Goal: Transaction & Acquisition: Purchase product/service

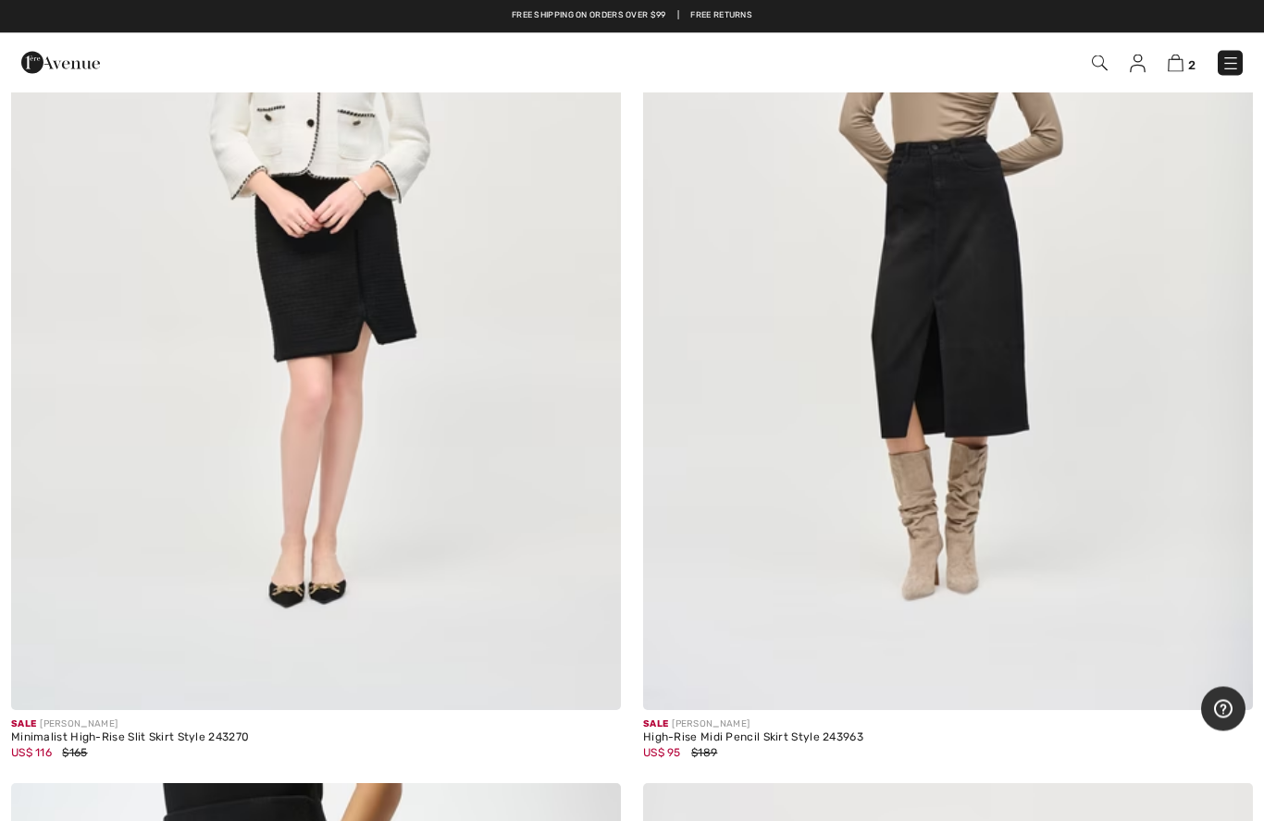
scroll to position [21747, 0]
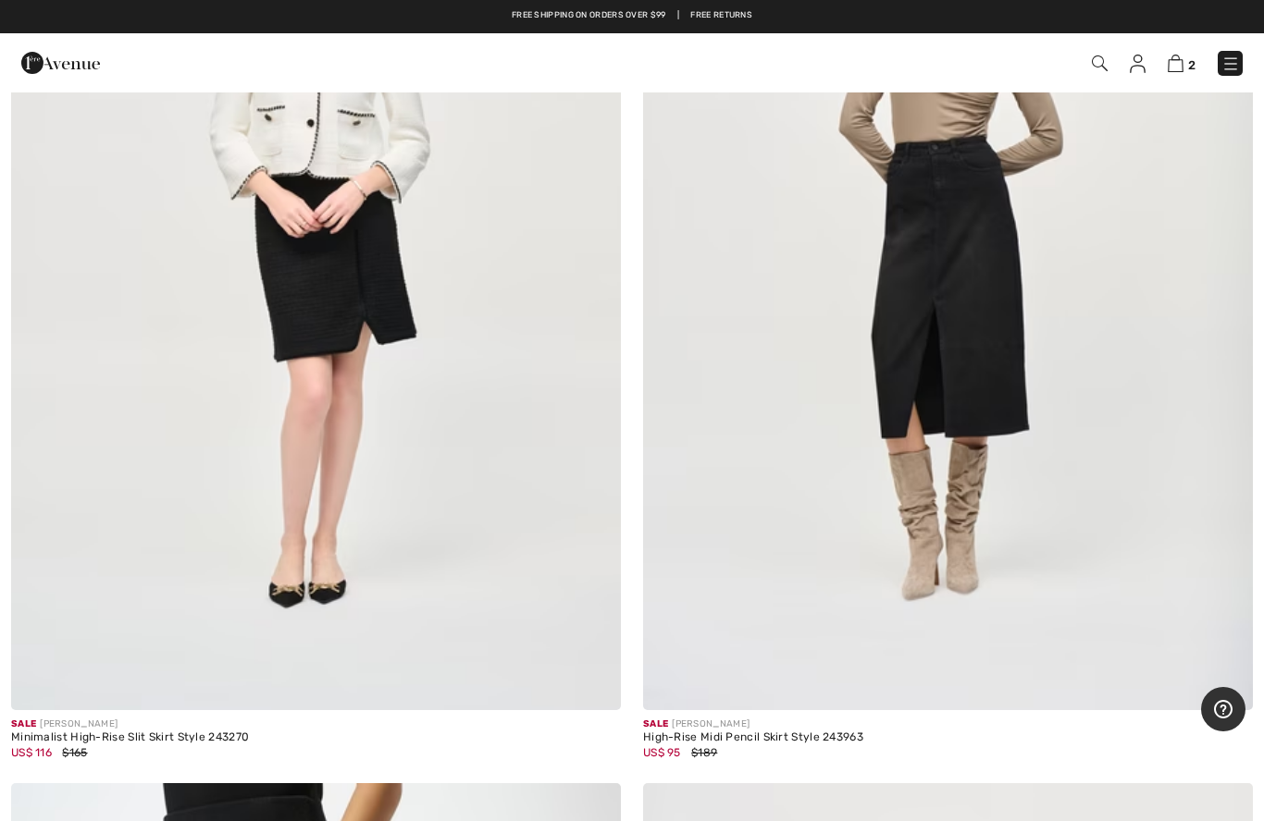
click at [1106, 65] on img at bounding box center [1100, 64] width 16 height 16
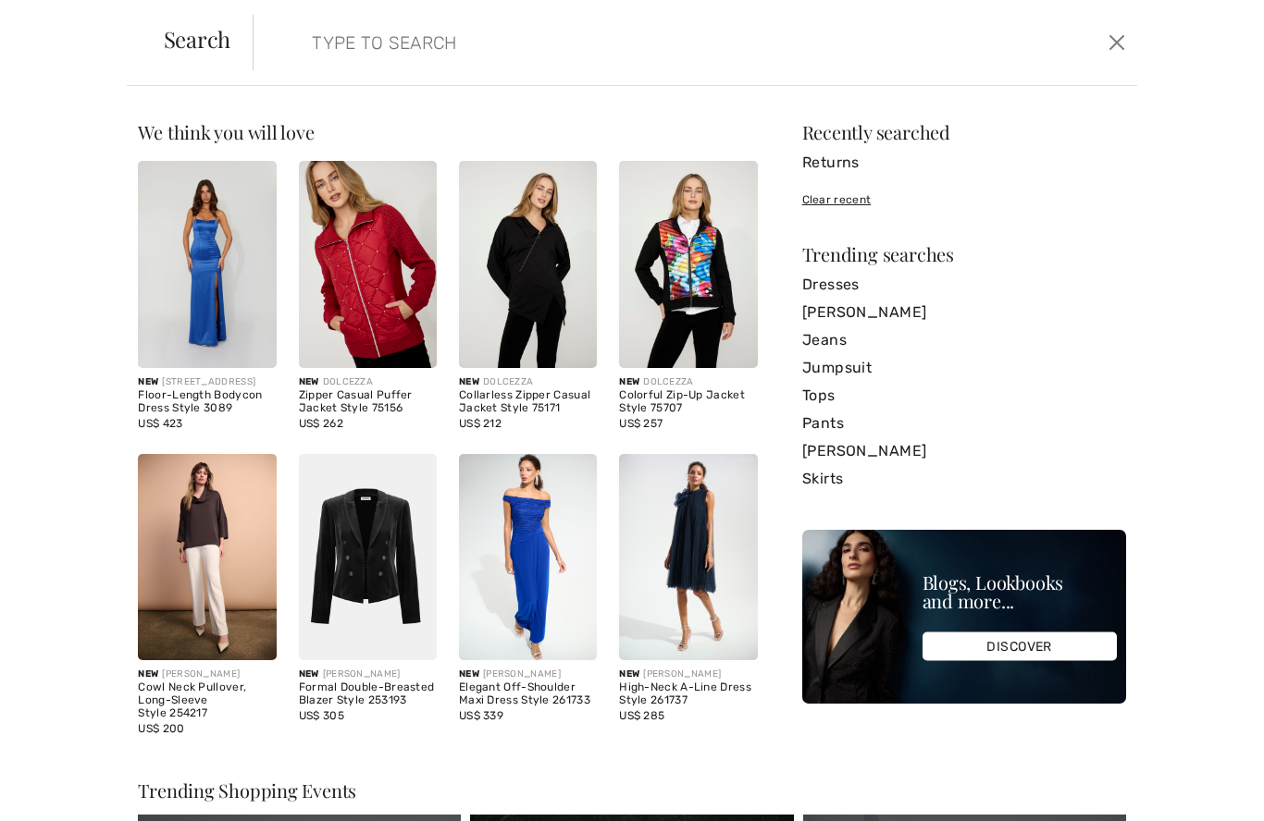
click at [335, 46] on input "search" at bounding box center [599, 43] width 603 height 56
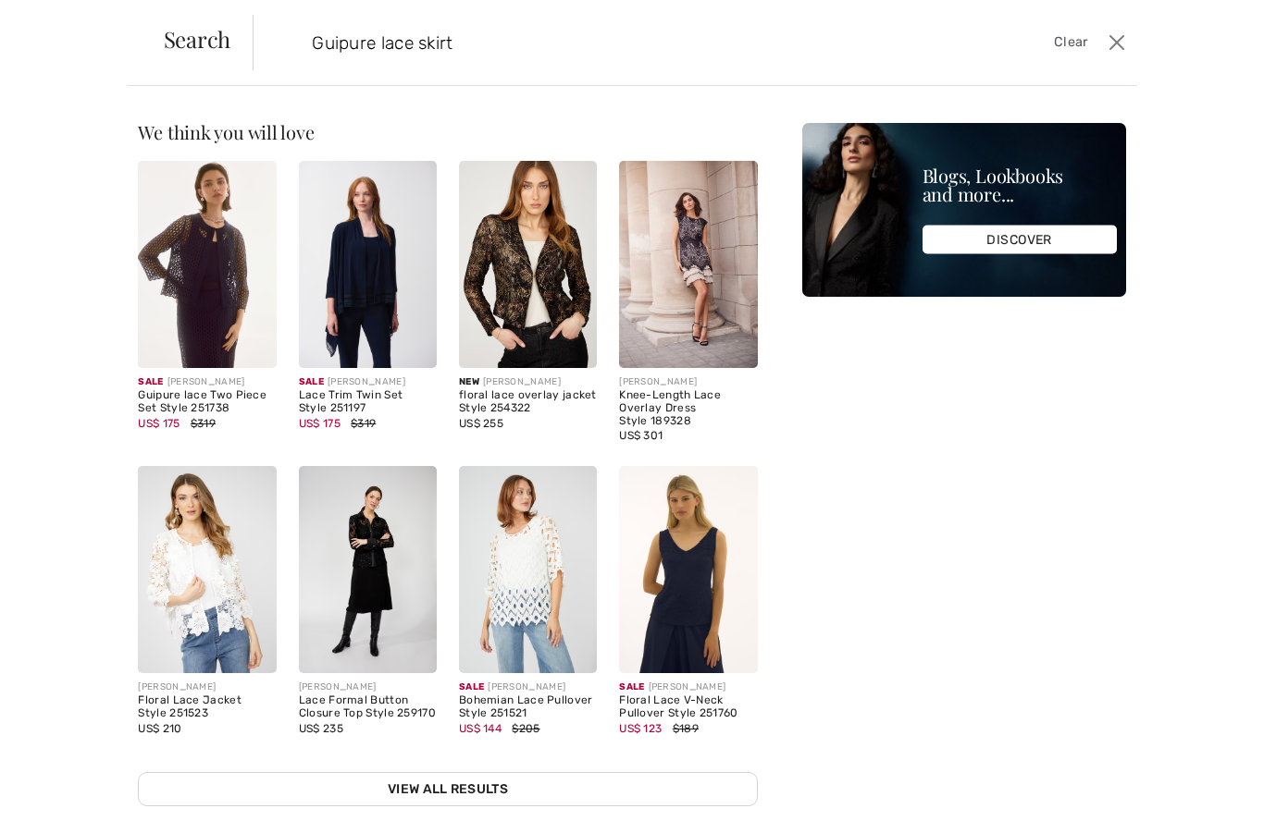
type input "Guipure lace skirt"
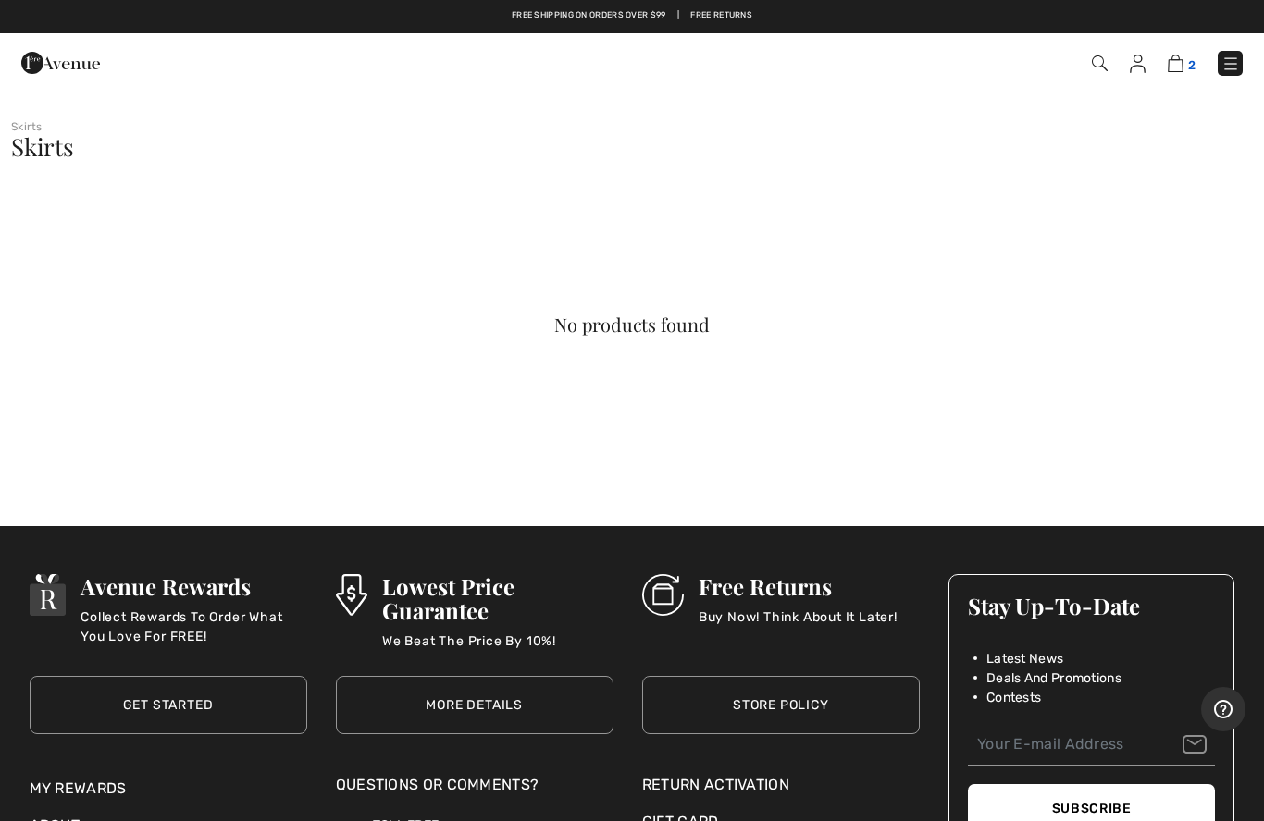
click at [1181, 66] on img at bounding box center [1175, 64] width 16 height 18
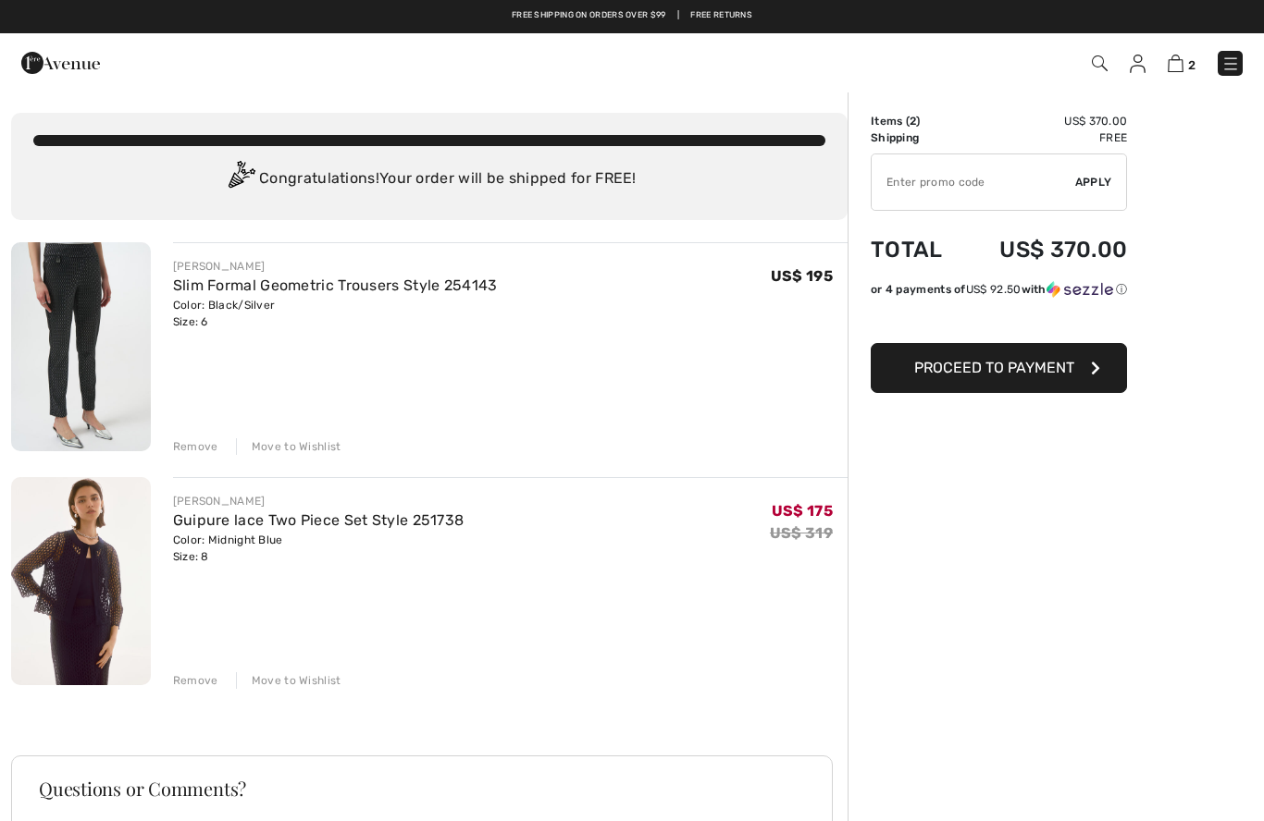
click at [170, 679] on div "JOSEPH RIBKOFF Guipure lace Two Piece Set Style 251738 Color: Midnight Blue Siz…" at bounding box center [499, 583] width 697 height 213
click at [181, 669] on div "Remove Move to Wishlist" at bounding box center [510, 679] width 674 height 20
click at [188, 683] on div "Remove" at bounding box center [195, 681] width 45 height 17
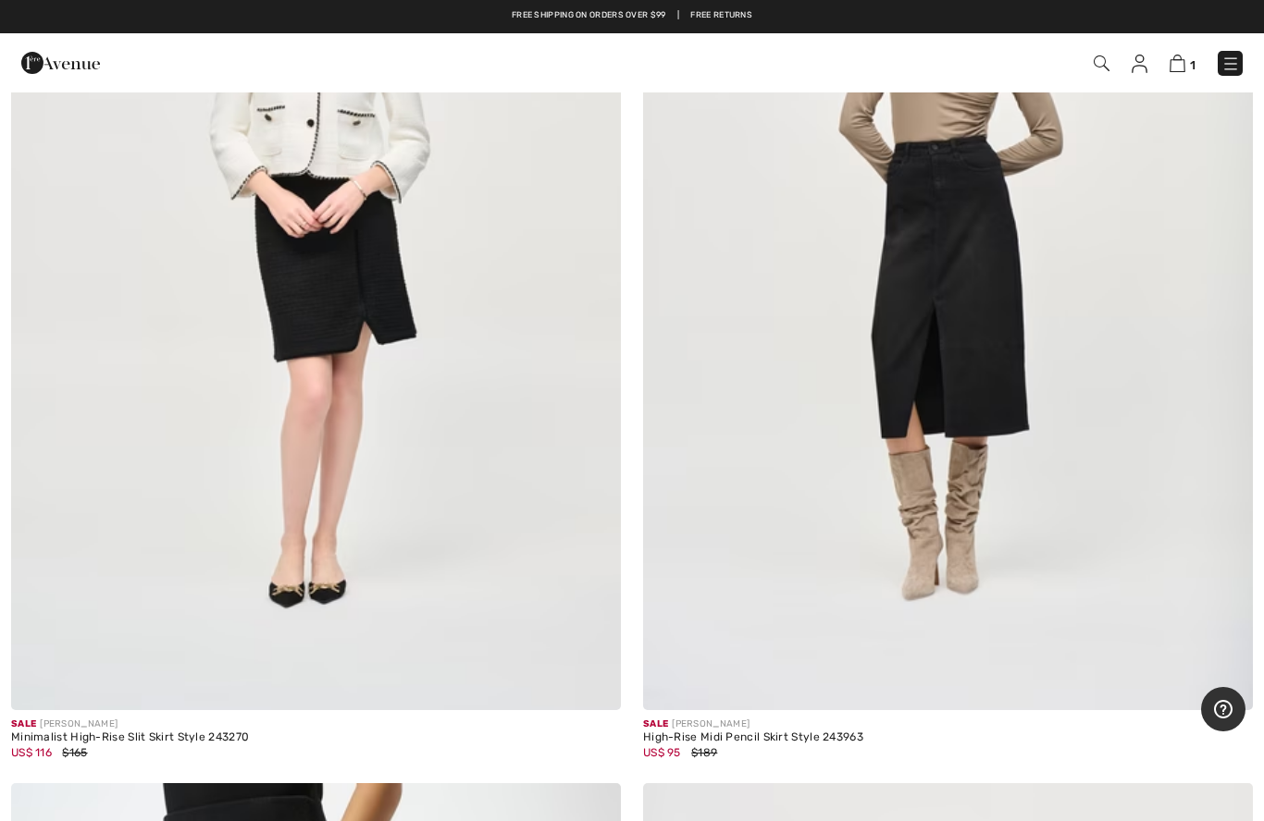
click at [1232, 68] on img at bounding box center [1230, 64] width 19 height 19
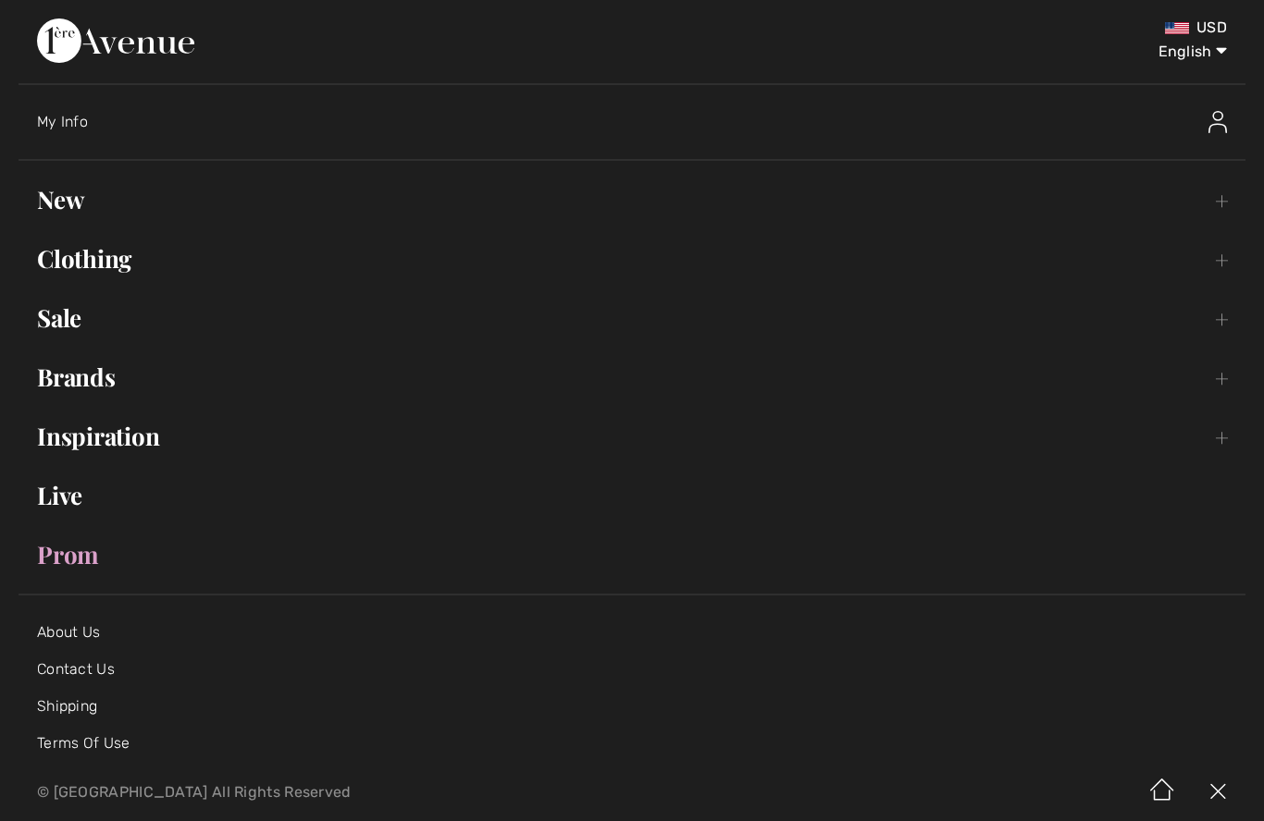
click at [159, 269] on link "Clothing Toggle submenu" at bounding box center [632, 259] width 1227 height 41
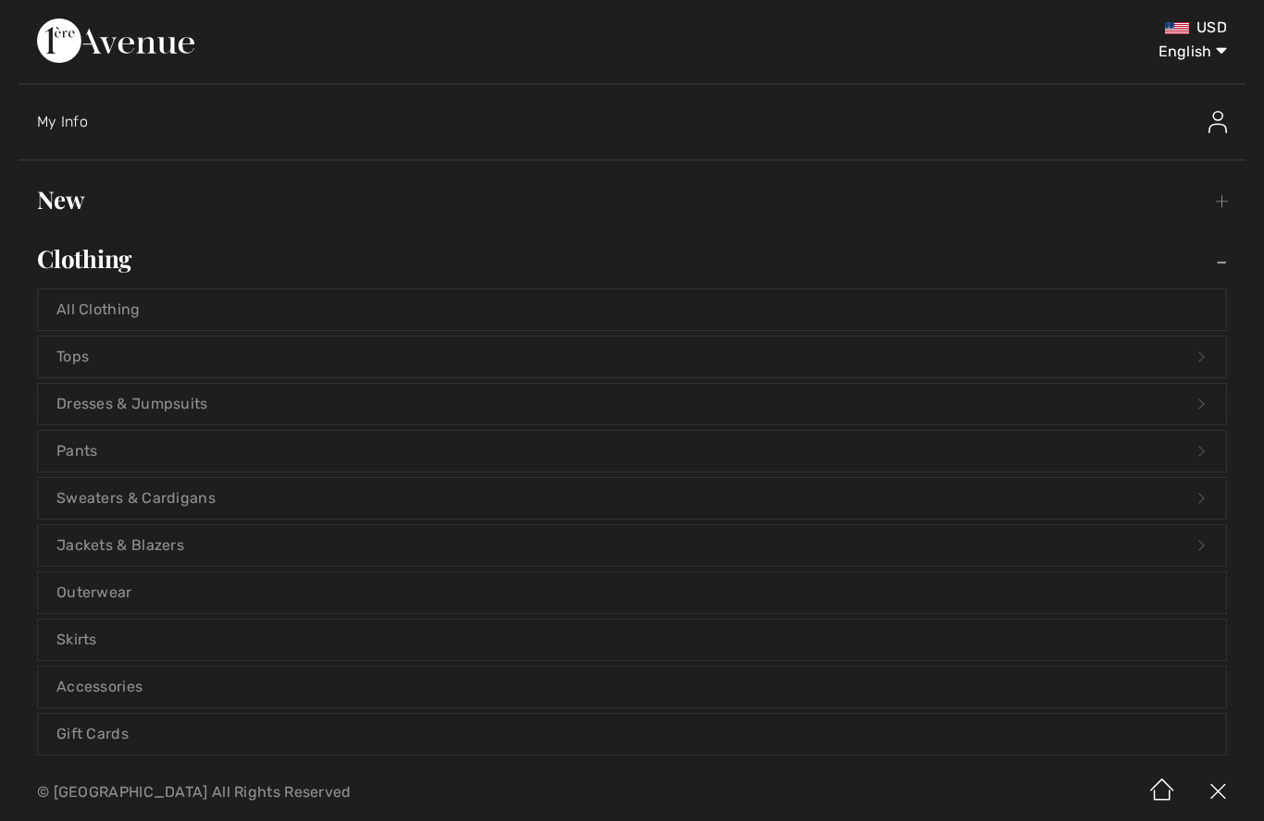
click at [169, 463] on link "Pants Open submenu" at bounding box center [632, 451] width 1188 height 41
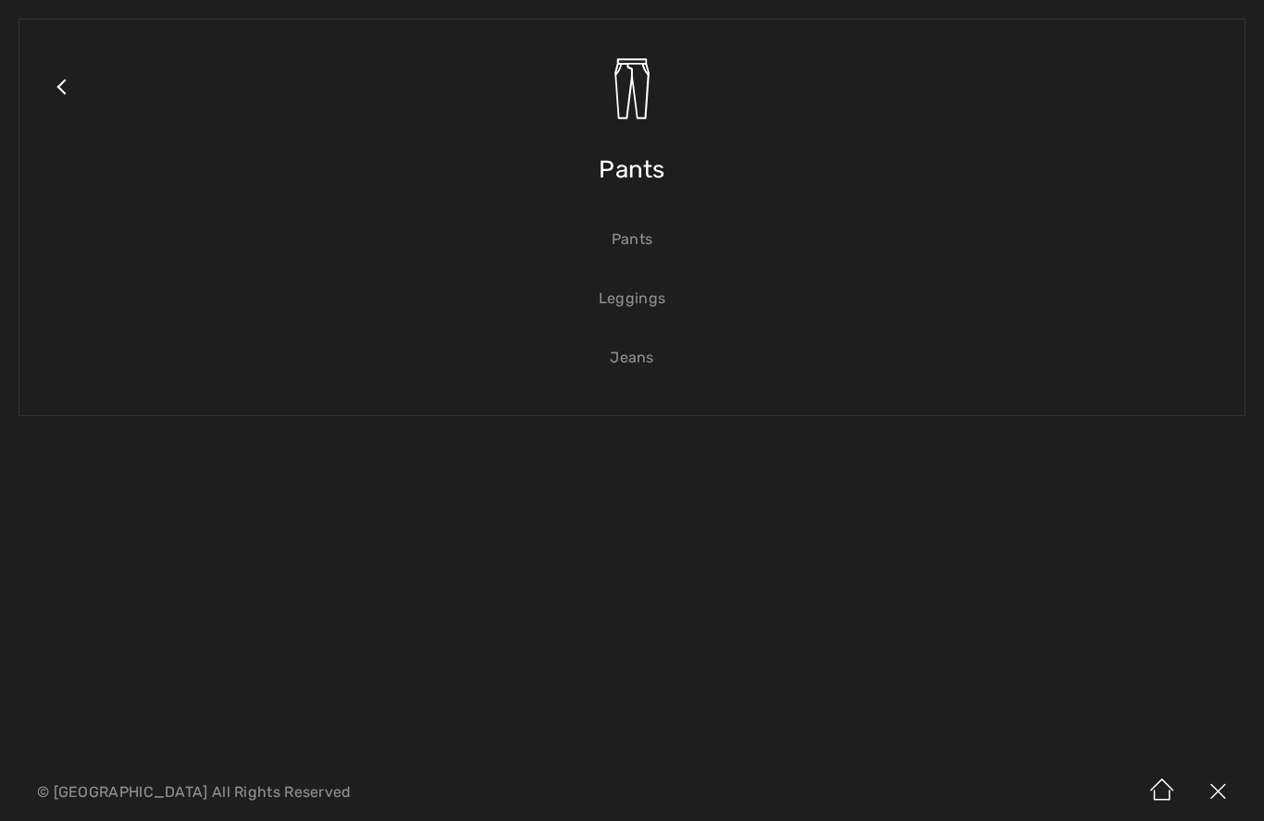
click at [640, 253] on link "Pants" at bounding box center [632, 239] width 1188 height 41
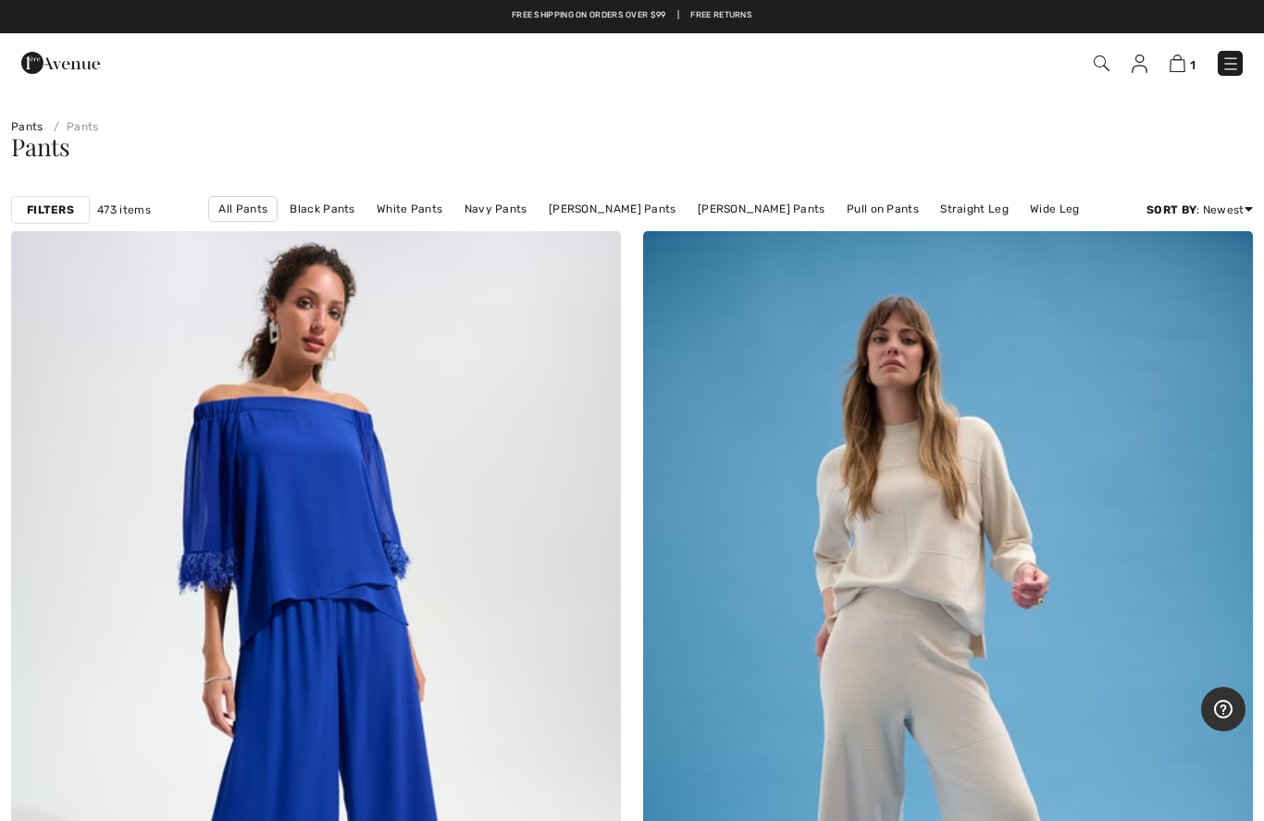
click at [45, 209] on strong "Filters" at bounding box center [50, 210] width 47 height 17
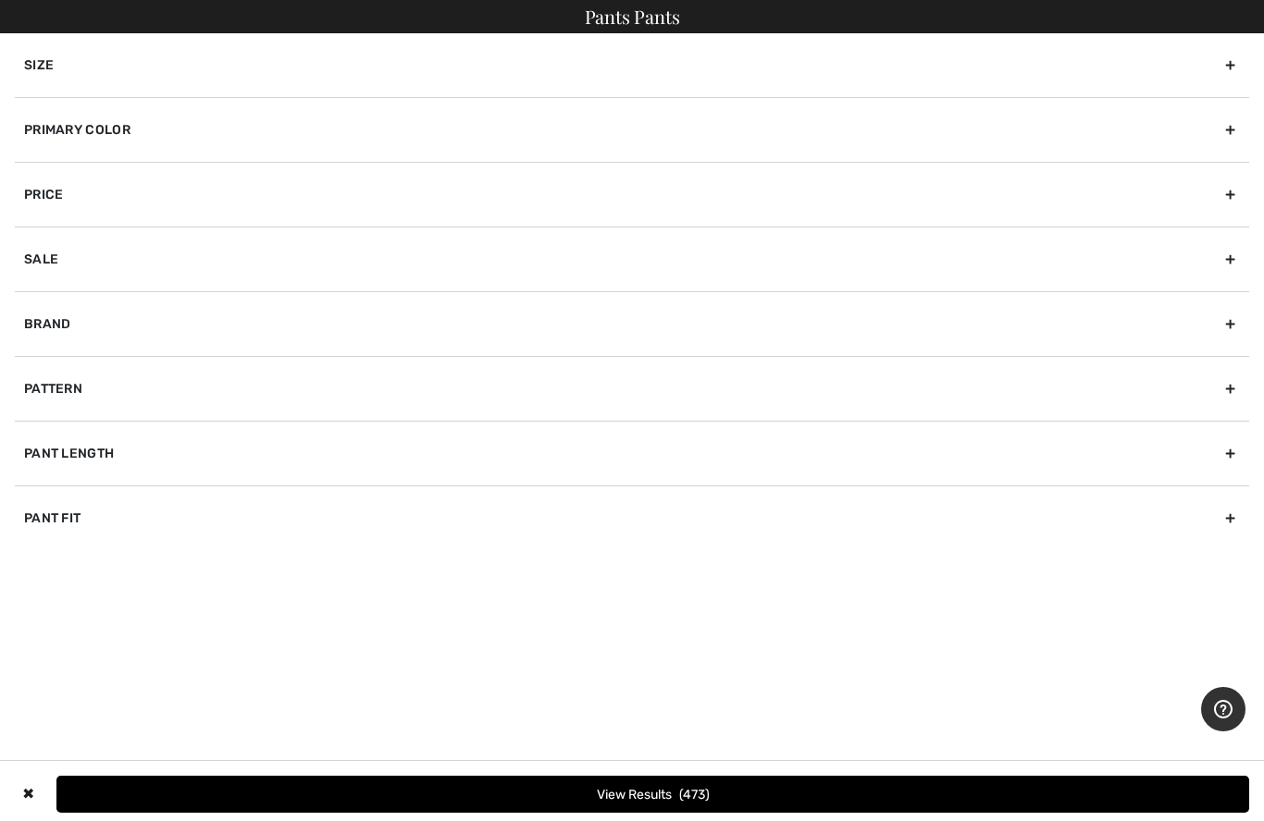
click at [31, 320] on div "Brand" at bounding box center [632, 323] width 1234 height 65
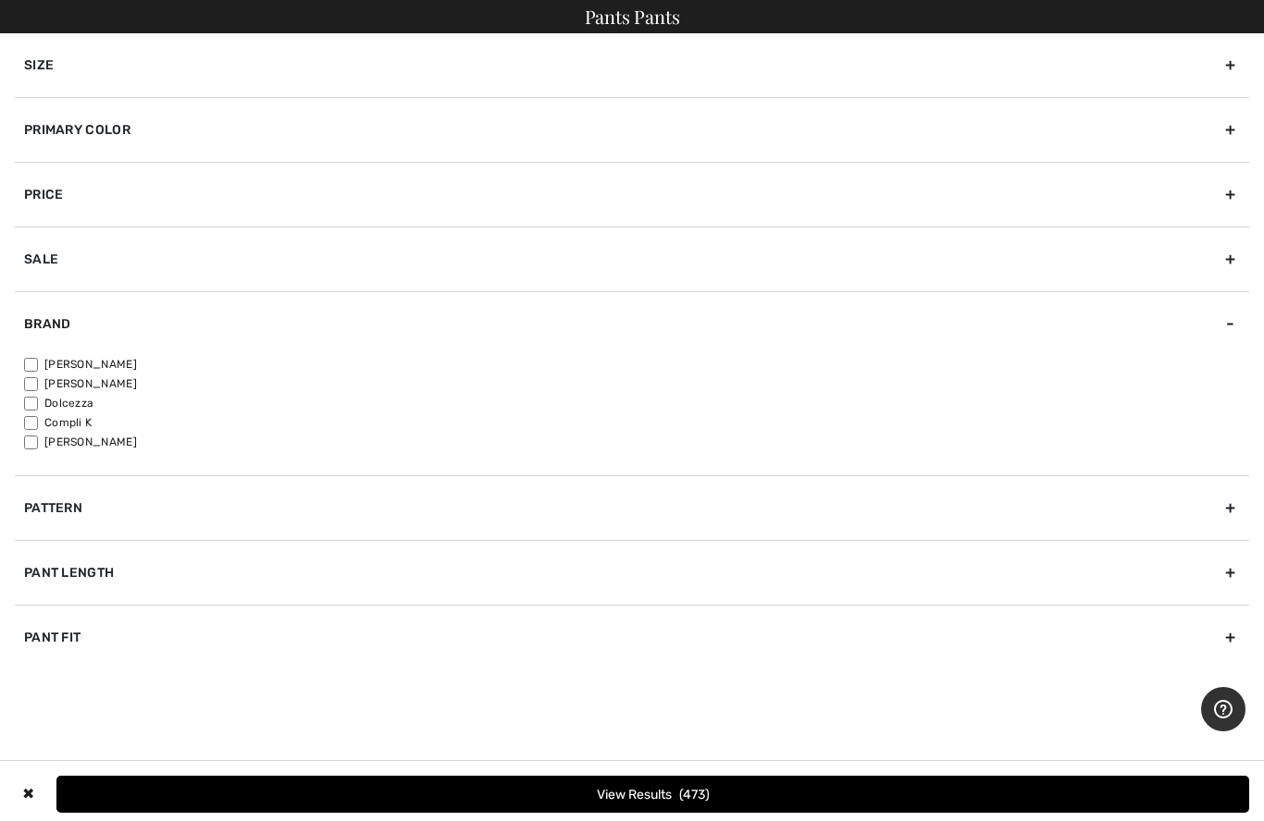
click at [31, 364] on input"] "[PERSON_NAME]" at bounding box center [31, 365] width 14 height 14
checkbox input"] "true"
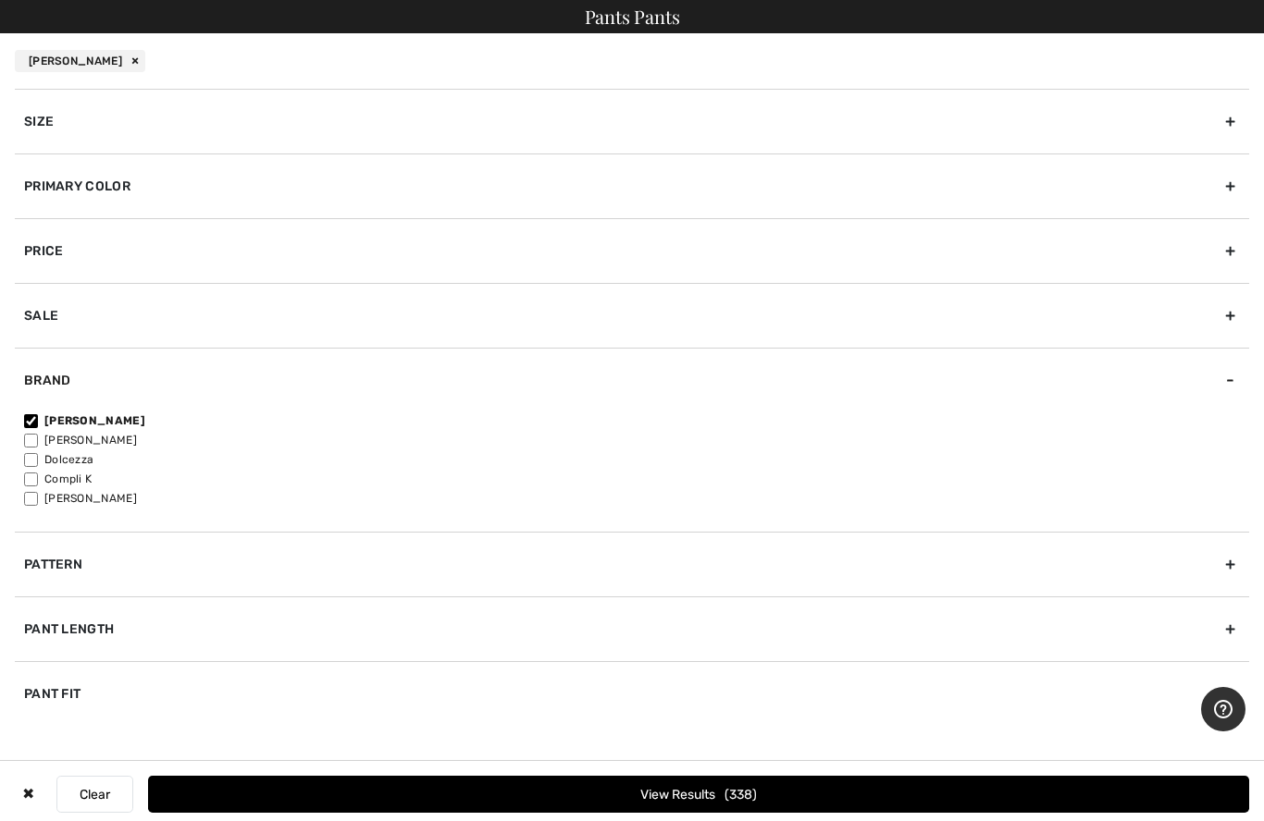
click at [195, 790] on button "View Results 338" at bounding box center [698, 794] width 1101 height 37
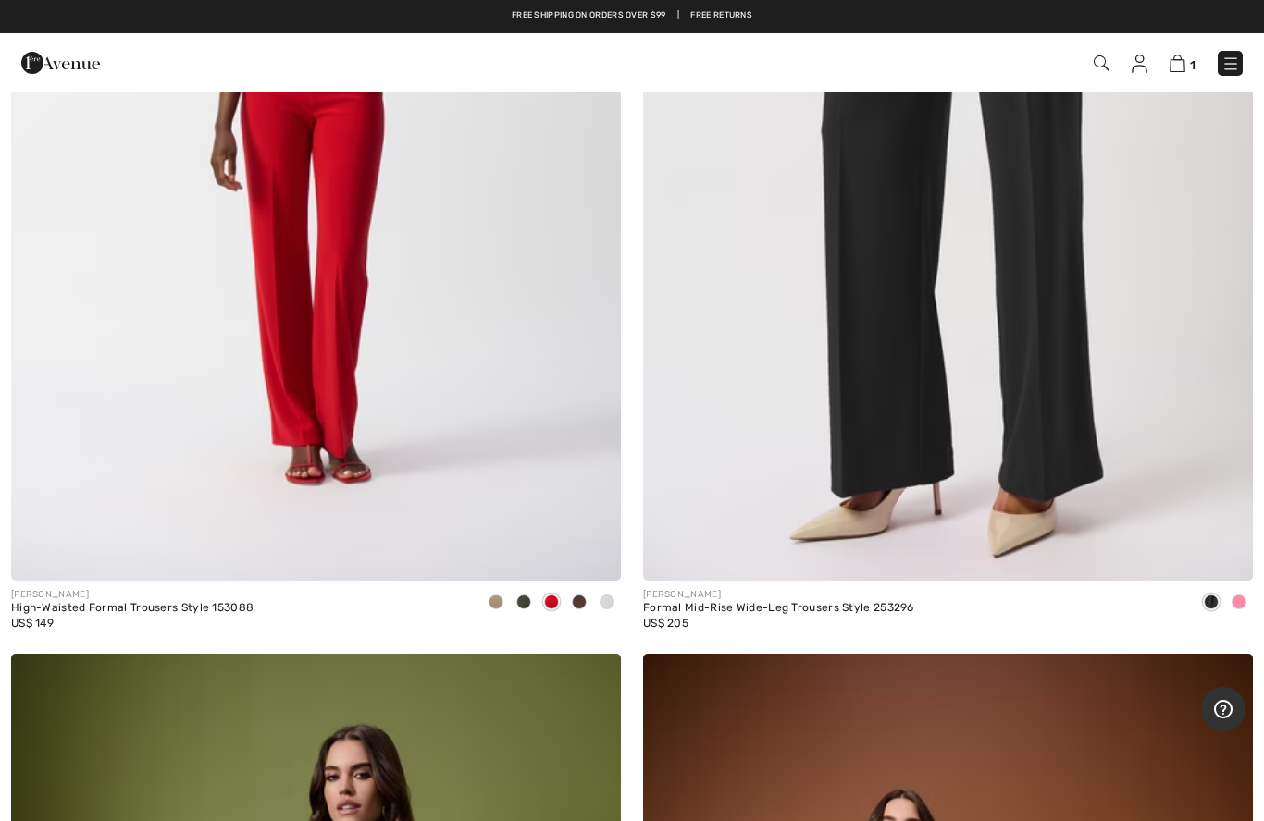
scroll to position [21875, 0]
